Goal: Information Seeking & Learning: Understand process/instructions

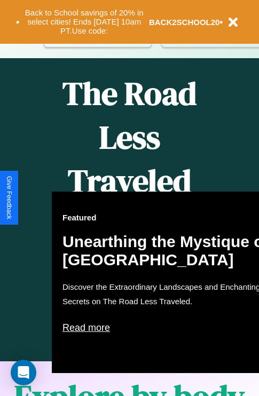
scroll to position [436, 0]
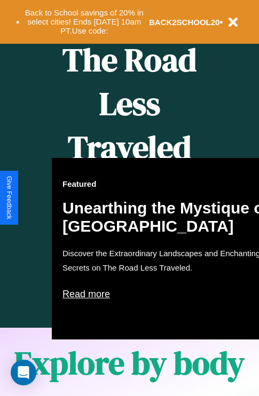
click at [129, 198] on div "Featured Unearthing the Mystique of [GEOGRAPHIC_DATA] Discover the Extraordinar…" at bounding box center [169, 249] width 235 height 182
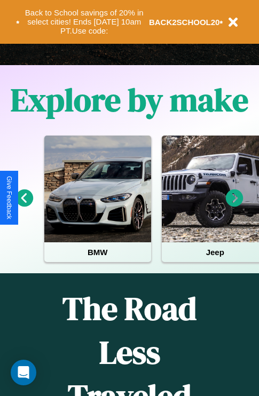
scroll to position [164, 0]
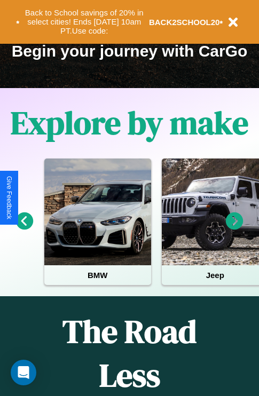
click at [234, 229] on icon at bounding box center [235, 222] width 18 height 18
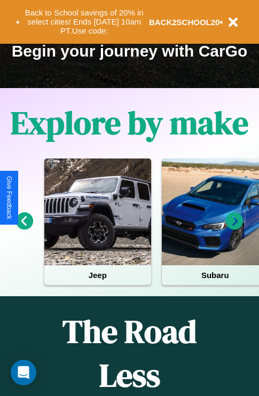
click at [24, 229] on icon at bounding box center [25, 222] width 18 height 18
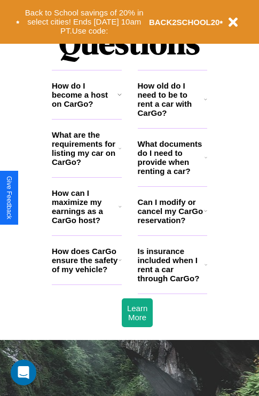
scroll to position [1294, 0]
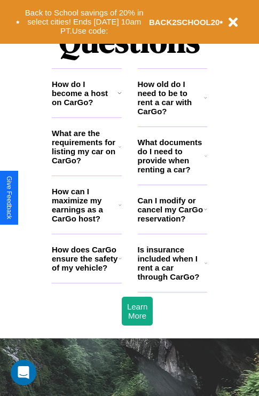
click at [87, 164] on h3 "What are the requirements for listing my car on CarGo?" at bounding box center [85, 147] width 67 height 36
click at [87, 222] on h3 "How can I maximize my earnings as a CarGo host?" at bounding box center [85, 205] width 67 height 36
click at [87, 107] on h3 "How do I become a host on CarGo?" at bounding box center [85, 93] width 66 height 27
click at [205, 214] on icon at bounding box center [205, 209] width 3 height 9
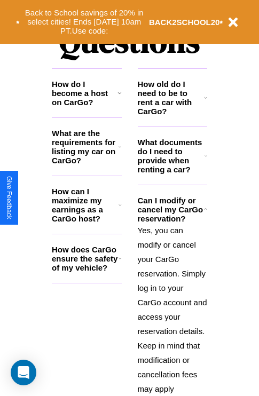
click at [87, 164] on h3 "What are the requirements for listing my car on CarGo?" at bounding box center [85, 147] width 67 height 36
click at [172, 303] on p "Yes, you can modify or cancel your CarGo reservation. Simply log in to your Car…" at bounding box center [173, 331] width 70 height 216
click at [206, 160] on icon at bounding box center [206, 156] width 3 height 9
